Goal: Check status: Check status

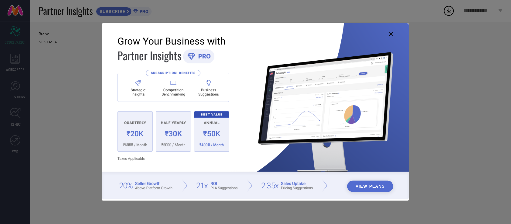
type input "All"
click at [395, 33] on img at bounding box center [255, 111] width 307 height 176
click at [391, 34] on icon at bounding box center [392, 34] width 4 height 4
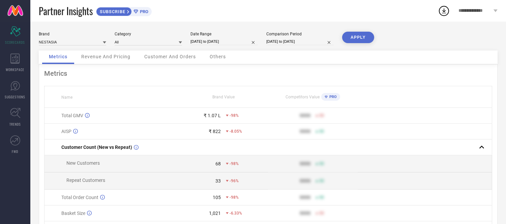
select select "7"
select select "2025"
select select "8"
select select "2025"
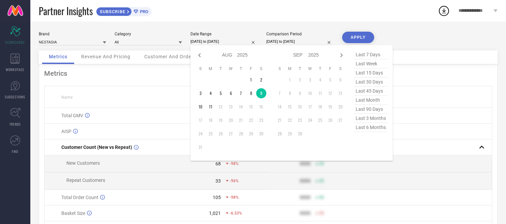
click at [206, 40] on input "[DATE] to [DATE]" at bounding box center [223, 41] width 67 height 7
click at [200, 109] on td "10" at bounding box center [201, 107] width 10 height 10
type input "[DATE] to [DATE]"
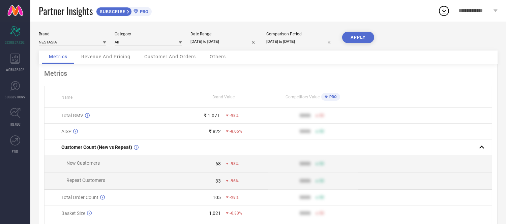
click at [370, 38] on button "APPLY" at bounding box center [358, 37] width 32 height 11
click at [219, 56] on span "Others" at bounding box center [218, 56] width 16 height 5
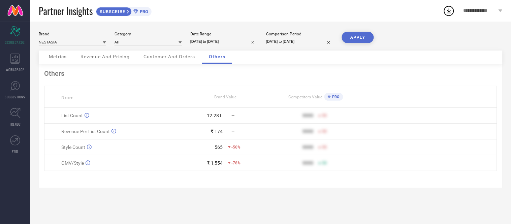
click at [223, 38] on input "[DATE] to [DATE]" at bounding box center [223, 41] width 67 height 7
select select "7"
select select "2025"
select select "8"
select select "2025"
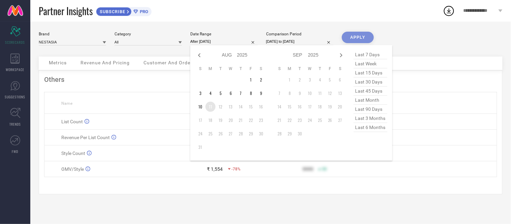
click at [211, 107] on td "11" at bounding box center [211, 107] width 10 height 10
type input "[DATE] to [DATE]"
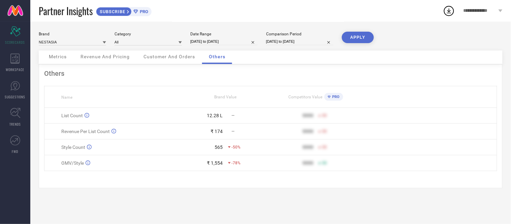
click at [365, 34] on button "APPLY" at bounding box center [358, 37] width 32 height 11
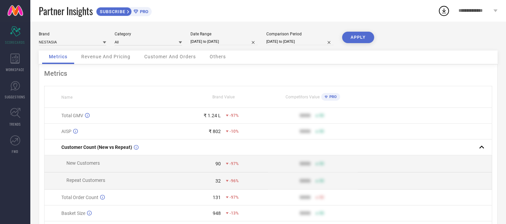
click at [218, 60] on div "Others" at bounding box center [218, 57] width 30 height 13
